Goal: Find specific page/section: Find specific page/section

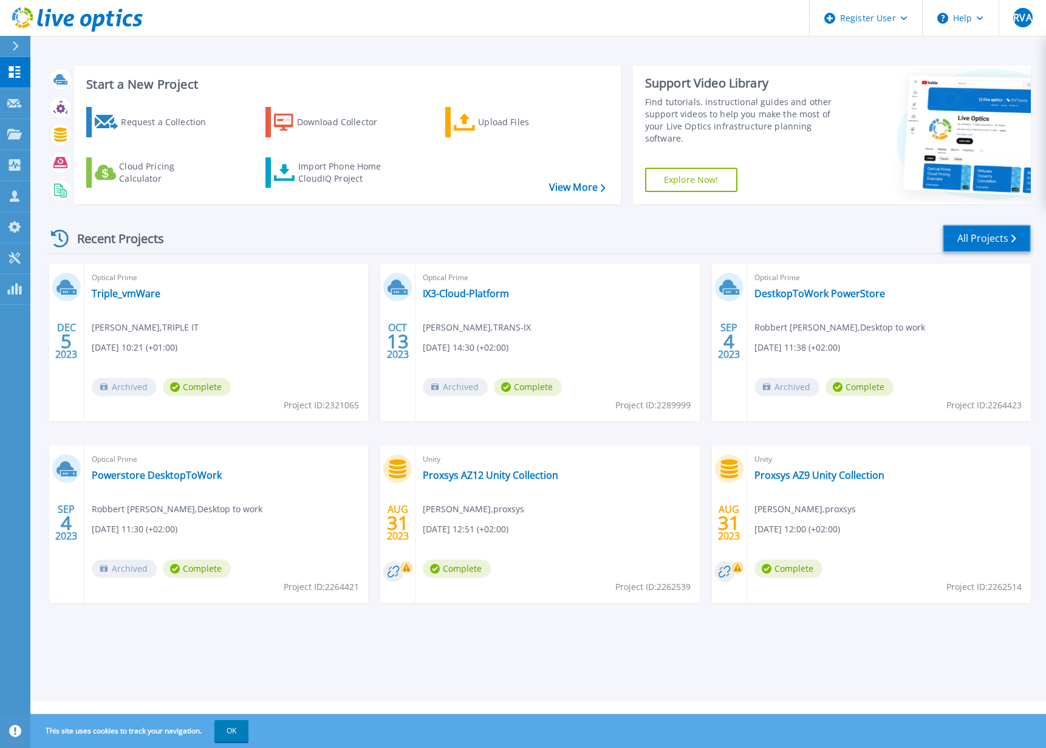
click at [976, 235] on link "All Projects" at bounding box center [987, 238] width 88 height 27
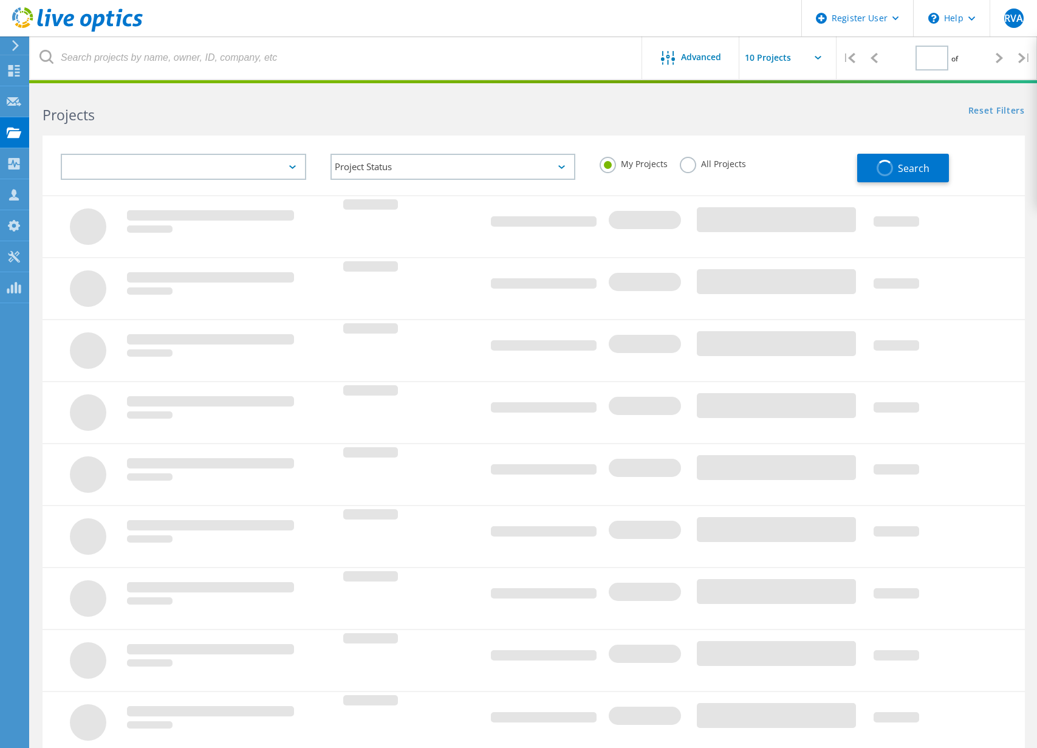
type input "1"
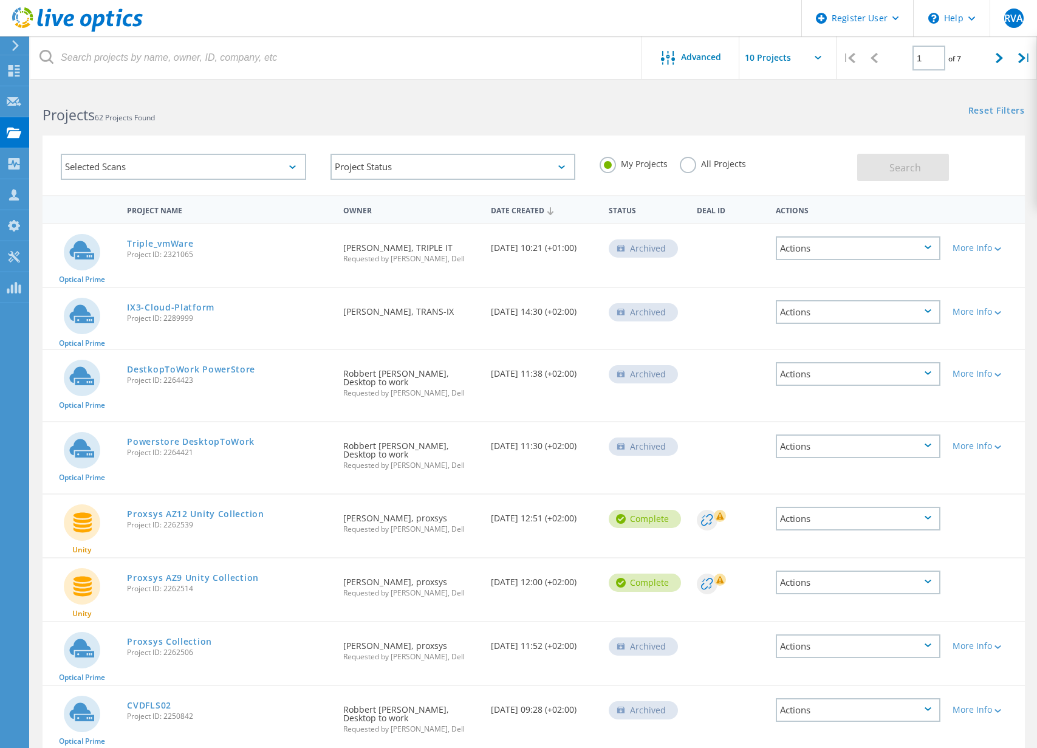
click at [534, 210] on div "Date Created" at bounding box center [544, 209] width 118 height 23
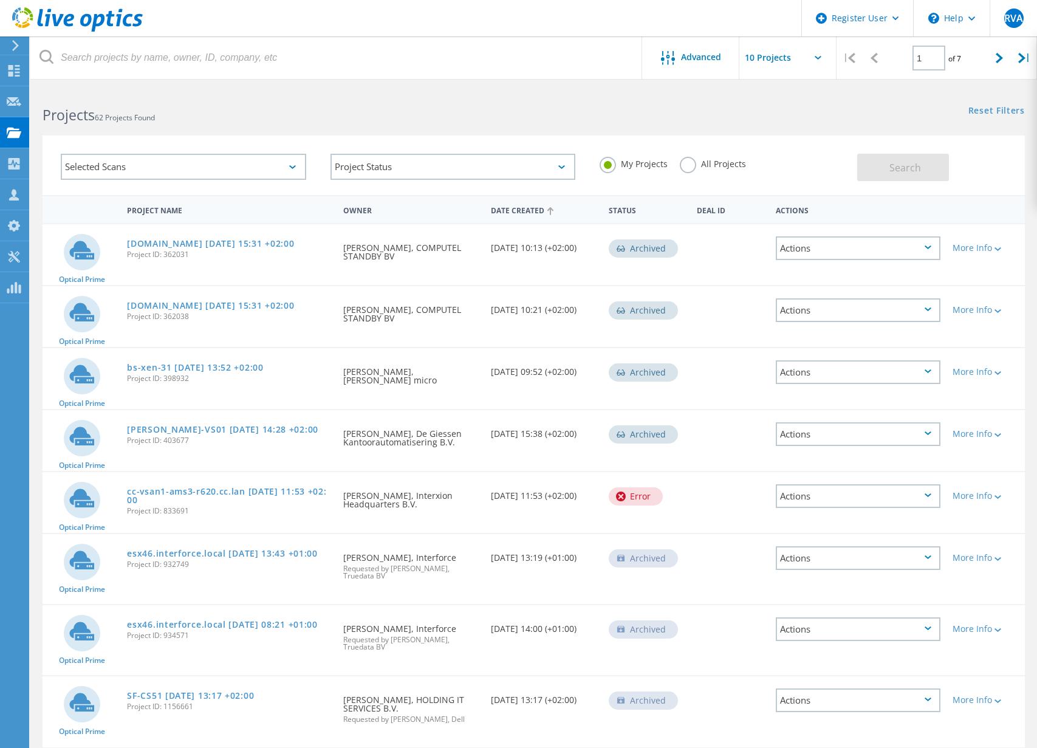
click at [520, 207] on div "Date Created" at bounding box center [544, 209] width 118 height 23
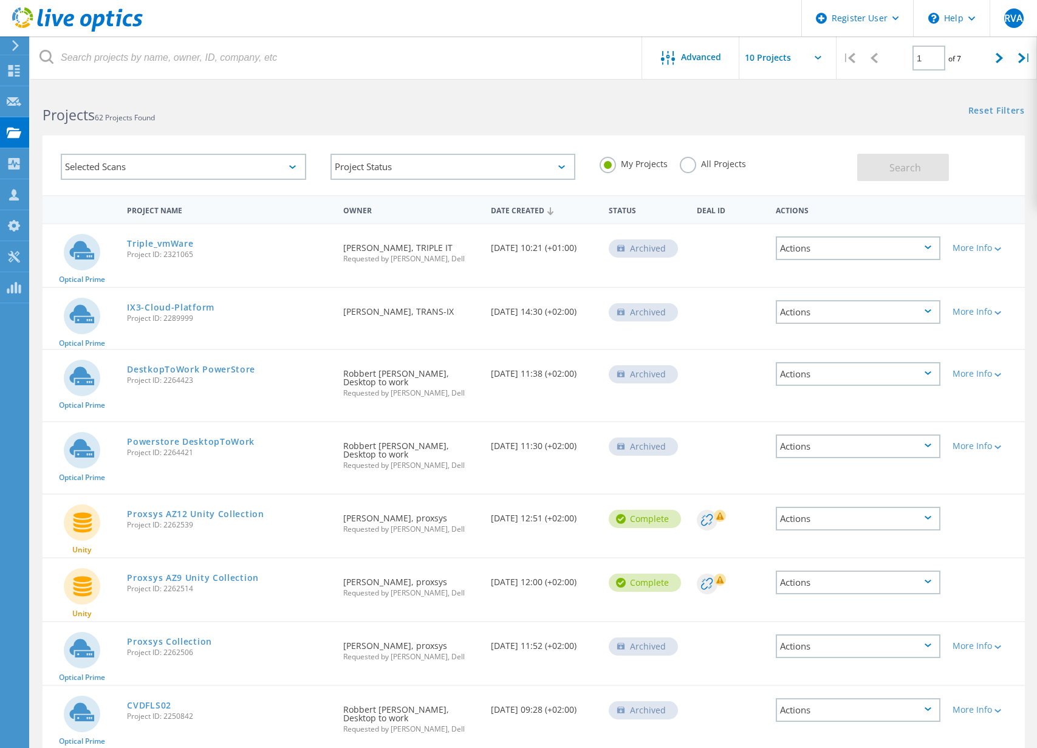
click at [287, 169] on div "Selected Scans" at bounding box center [183, 167] width 245 height 26
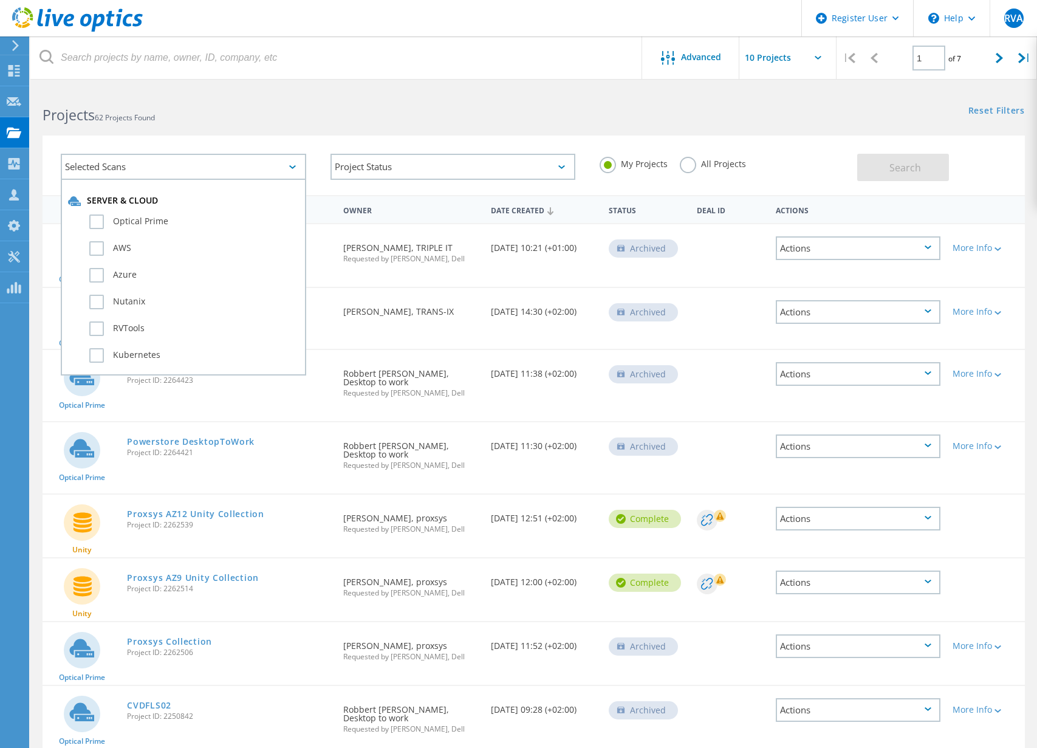
click at [287, 169] on div "Selected Scans" at bounding box center [183, 167] width 245 height 26
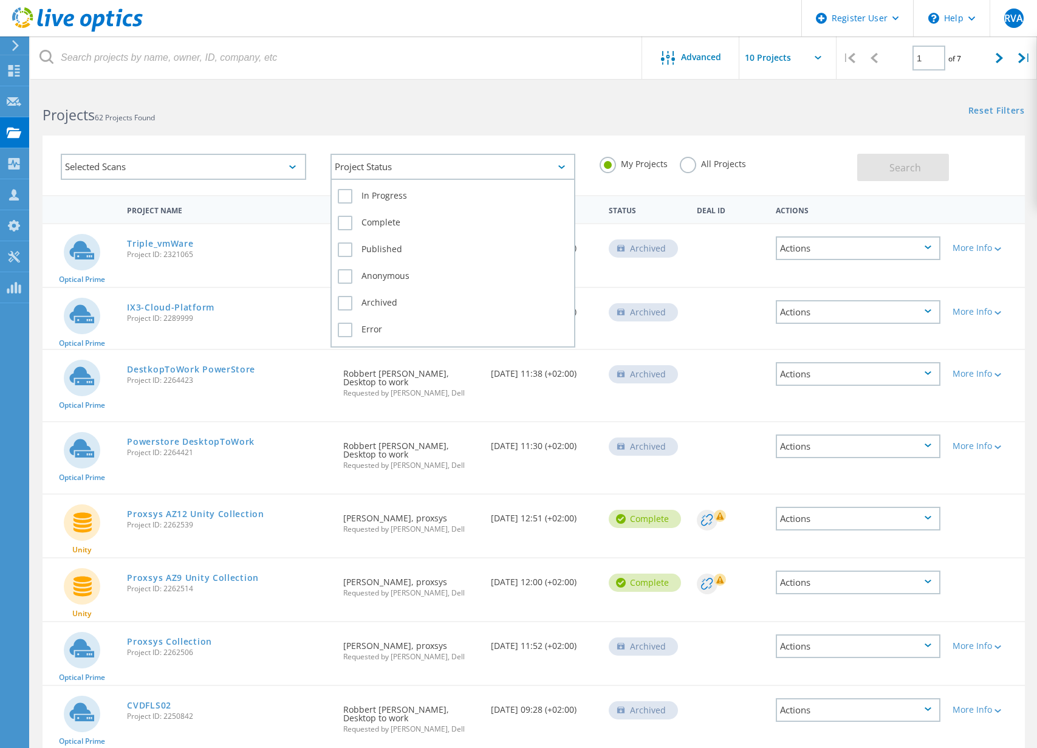
click at [417, 166] on div "Project Status" at bounding box center [452, 167] width 245 height 26
click at [466, 134] on div "Selected Scans Project Status In Progress Complete Published Anonymous Archived…" at bounding box center [533, 157] width 1006 height 75
click at [686, 163] on label "All Projects" at bounding box center [713, 163] width 66 height 12
click at [0, 0] on input "All Projects" at bounding box center [0, 0] width 0 height 0
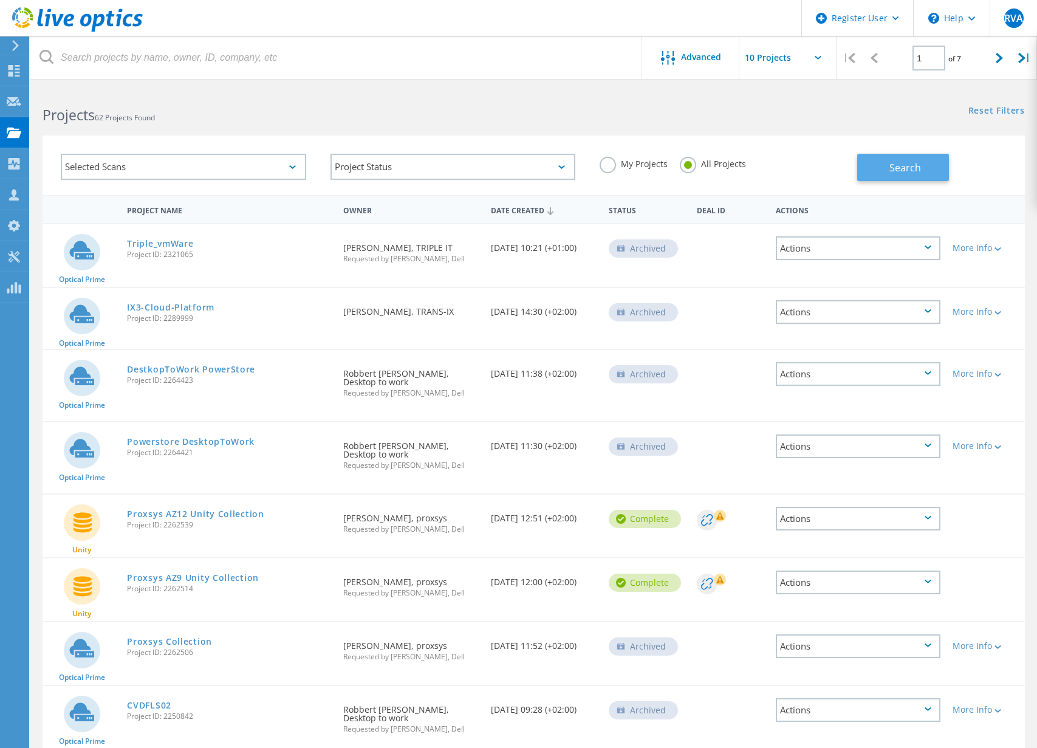
click at [896, 164] on span "Search" at bounding box center [905, 167] width 32 height 13
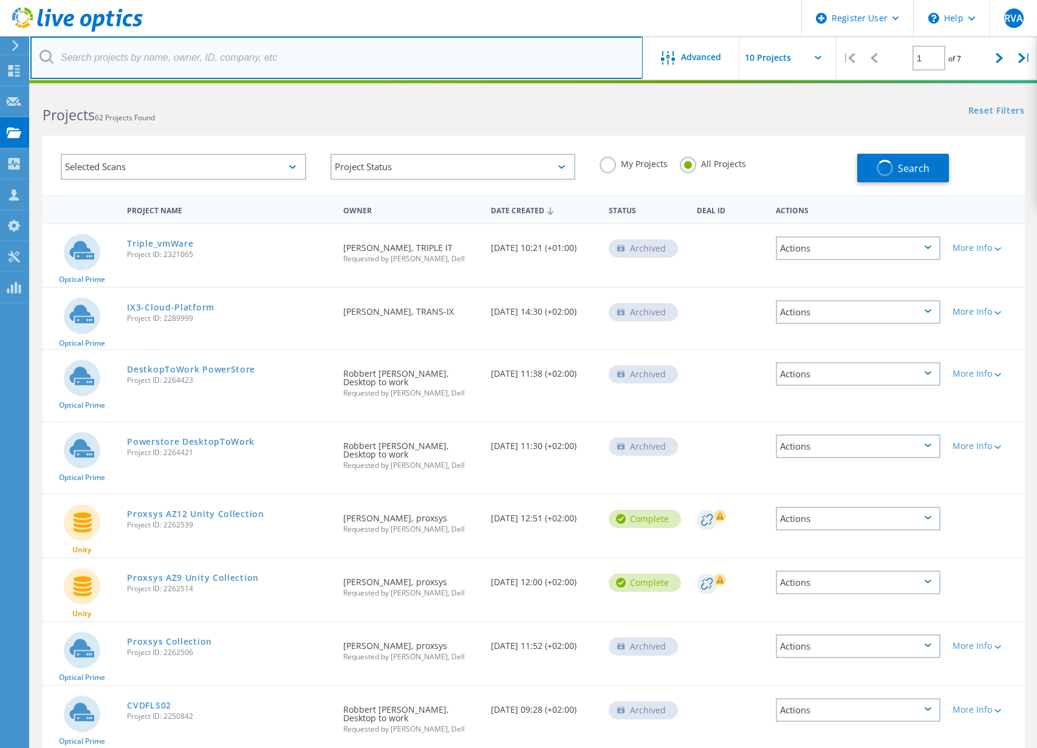
click at [123, 58] on input "text" at bounding box center [336, 57] width 612 height 43
click at [115, 60] on input "text" at bounding box center [336, 57] width 612 height 43
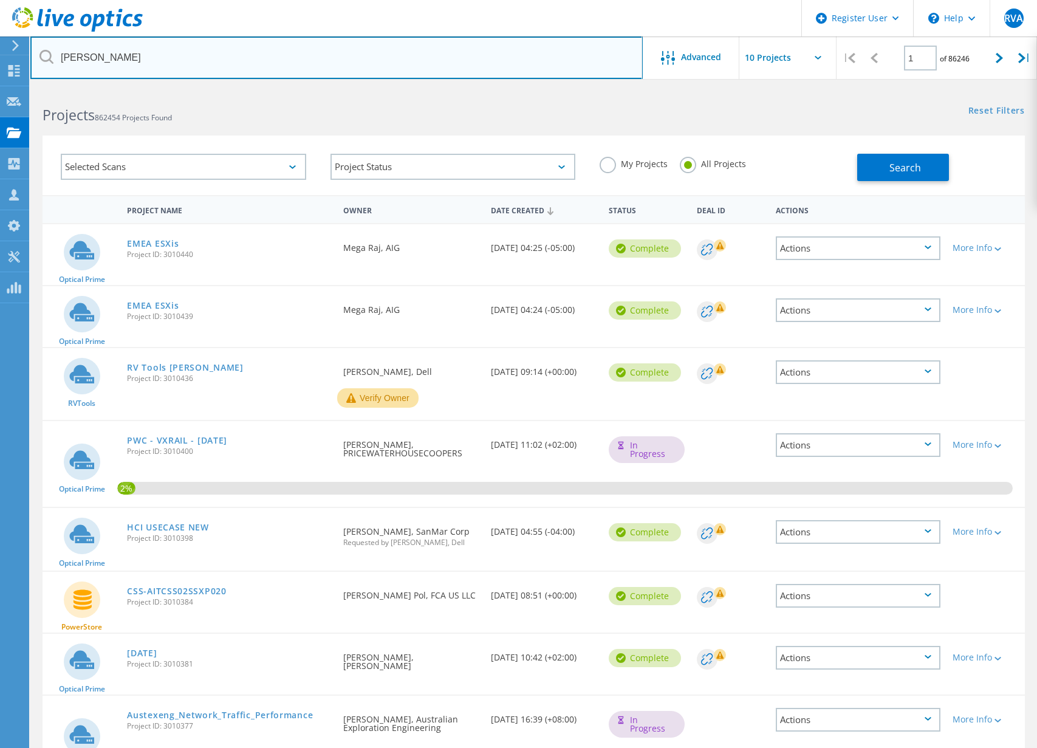
click at [176, 60] on input "[PERSON_NAME]" at bounding box center [336, 57] width 612 height 43
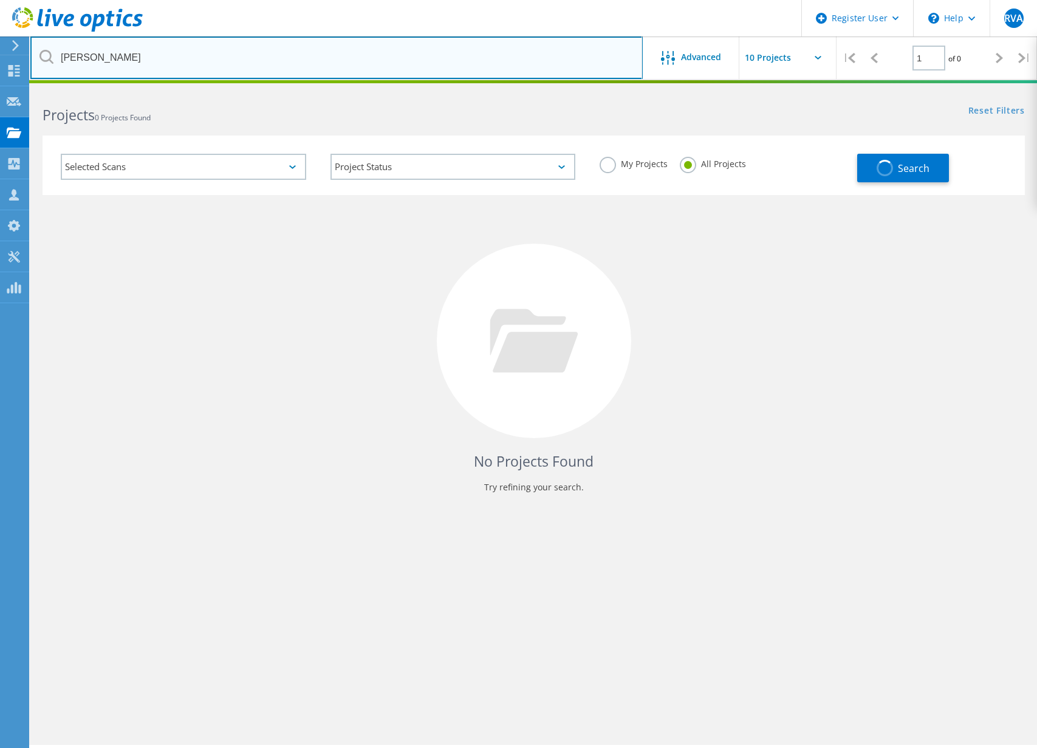
click at [315, 55] on input "[PERSON_NAME]" at bounding box center [336, 57] width 612 height 43
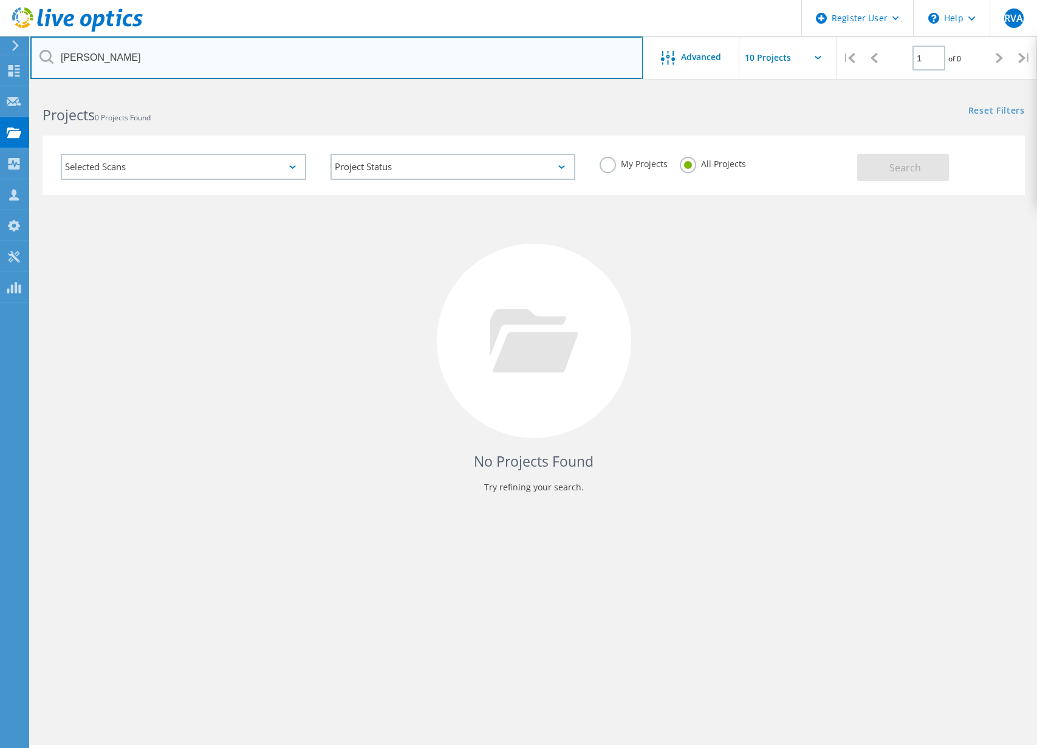
drag, startPoint x: 315, startPoint y: 55, endPoint x: 59, endPoint y: 54, distance: 256.3
click at [60, 54] on input "[PERSON_NAME]" at bounding box center [336, 57] width 612 height 43
click at [59, 54] on input "[PERSON_NAME]" at bounding box center [336, 57] width 612 height 43
type input "worldstream"
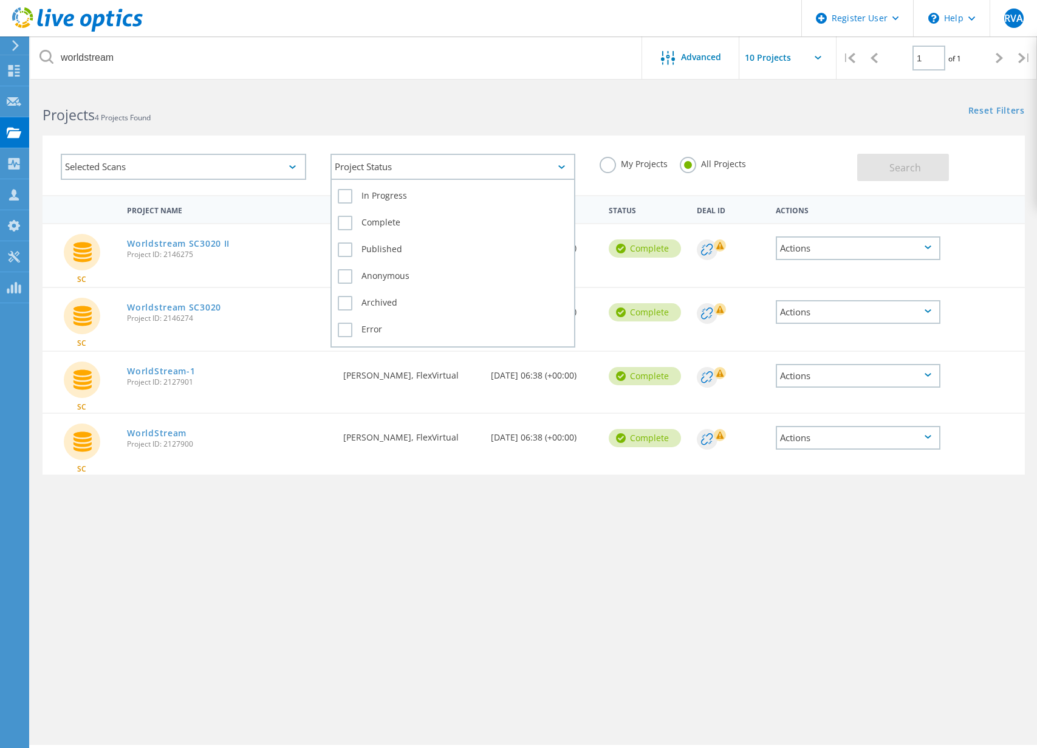
click at [564, 166] on icon at bounding box center [561, 167] width 7 height 4
